Goal: Check status: Check status

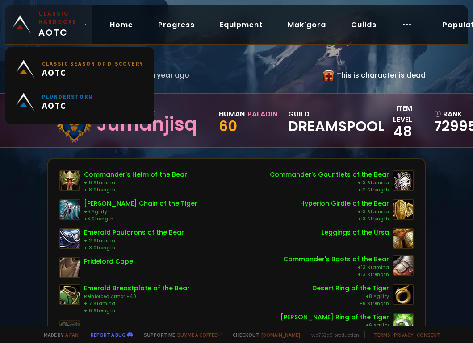
click at [66, 16] on small "Classic Hardcore" at bounding box center [58, 18] width 41 height 16
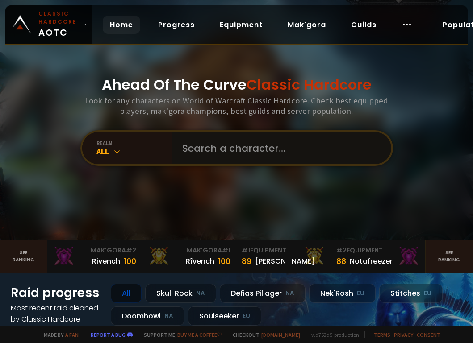
click at [216, 147] on input "text" at bounding box center [279, 148] width 204 height 32
type input "germanaka"
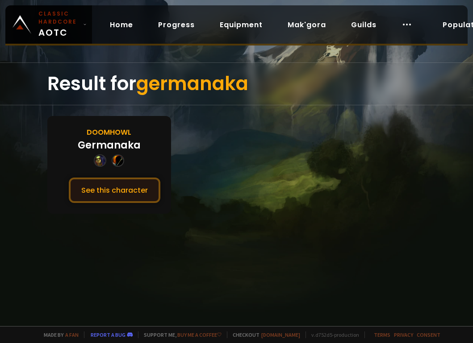
click at [133, 190] on button "See this character" at bounding box center [114, 190] width 91 height 25
